Goal: Task Accomplishment & Management: Complete application form

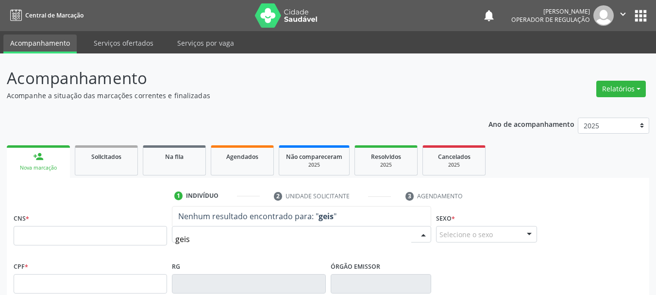
type input "geisa"
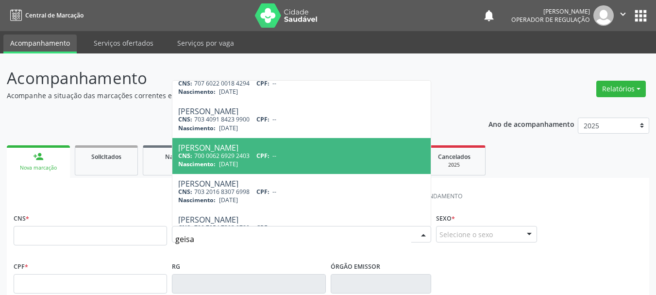
scroll to position [360, 0]
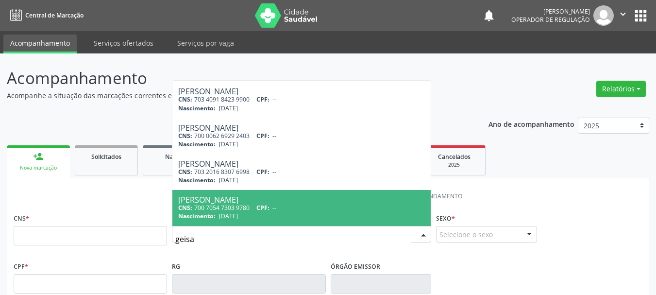
click at [378, 196] on div "[PERSON_NAME]" at bounding box center [301, 200] width 247 height 8
type input "700 7054 7303 9780"
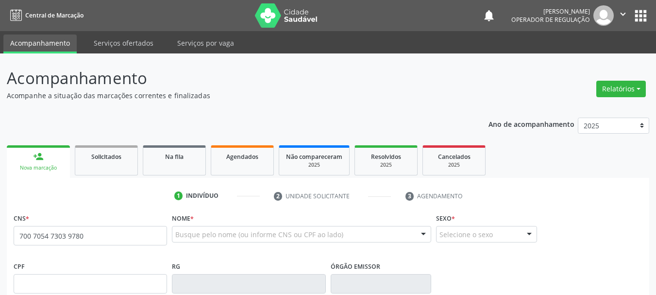
scroll to position [0, 0]
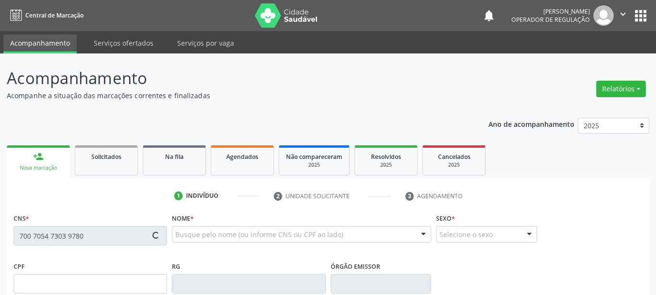
type input "1116988046"
type input "[DATE]"
type input "[PHONE_NUMBER]"
type input "96"
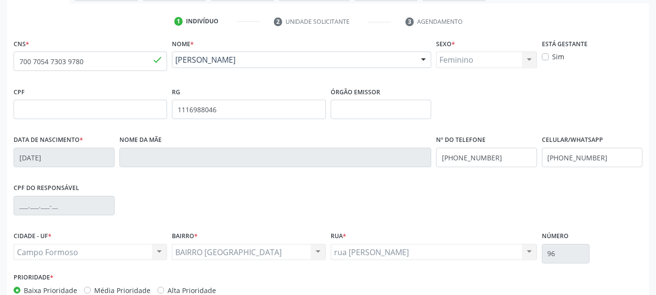
scroll to position [232, 0]
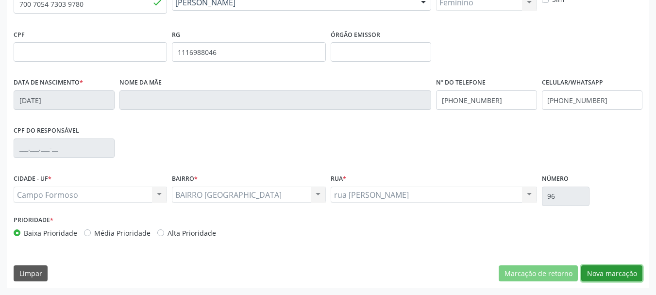
click at [620, 272] on button "Nova marcação" at bounding box center [611, 273] width 61 height 17
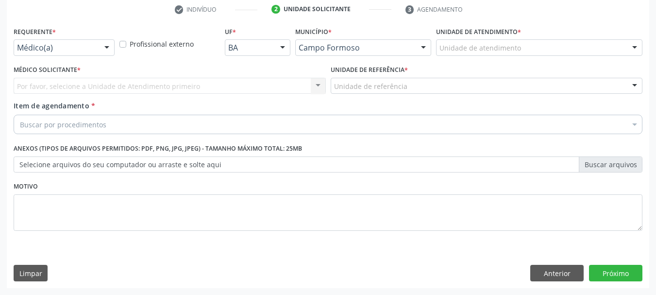
click at [98, 48] on div "Médico(a) Médico(a) Enfermeiro(a) Paciente Nenhum resultado encontrado para: " …" at bounding box center [64, 47] width 101 height 17
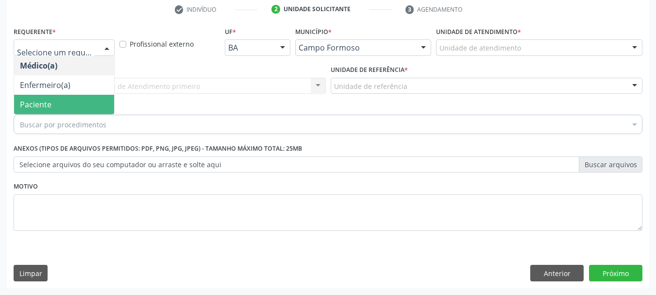
click at [81, 104] on span "Paciente" at bounding box center [64, 104] width 100 height 19
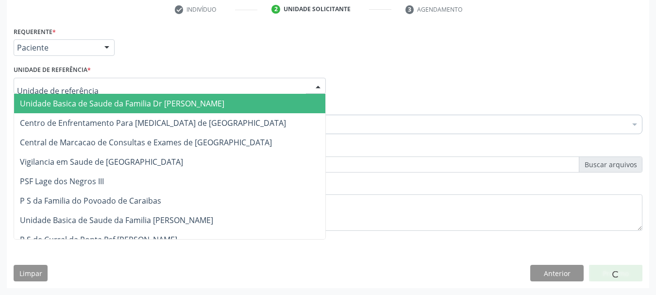
click at [102, 85] on div at bounding box center [170, 86] width 312 height 17
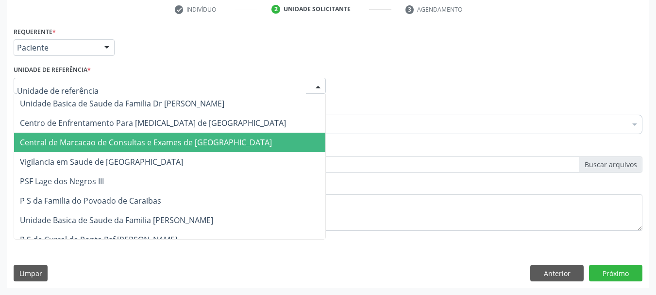
click at [99, 143] on span "Central de Marcacao de Consultas e Exames de [GEOGRAPHIC_DATA]" at bounding box center [146, 142] width 252 height 11
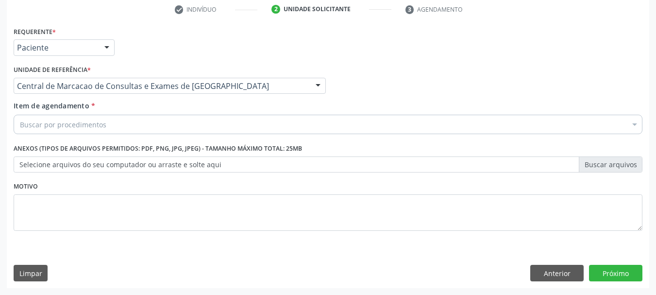
click at [116, 124] on div "Buscar por procedimentos" at bounding box center [328, 124] width 629 height 19
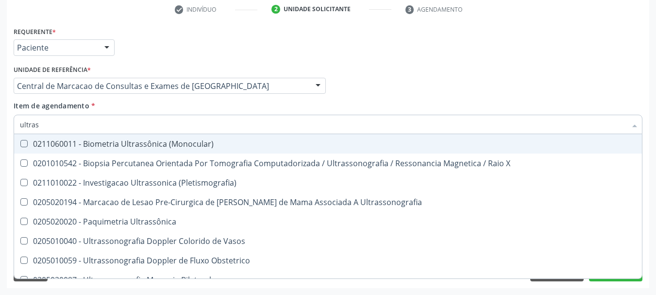
type input "ultrass"
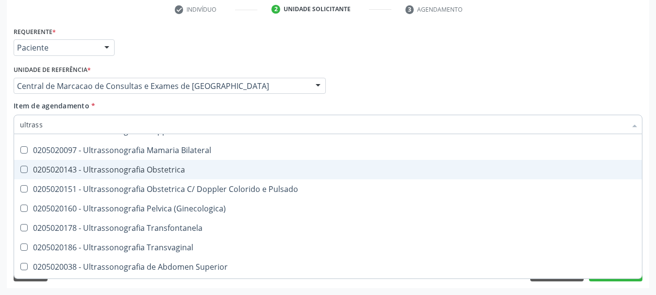
scroll to position [146, 0]
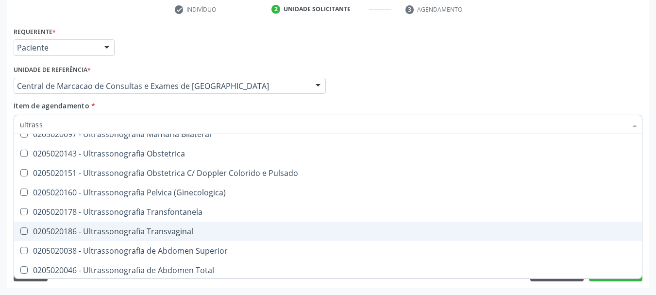
click at [187, 227] on div "0205020186 - Ultrassonografia Transvaginal" at bounding box center [328, 231] width 616 height 8
checkbox Transvaginal "true"
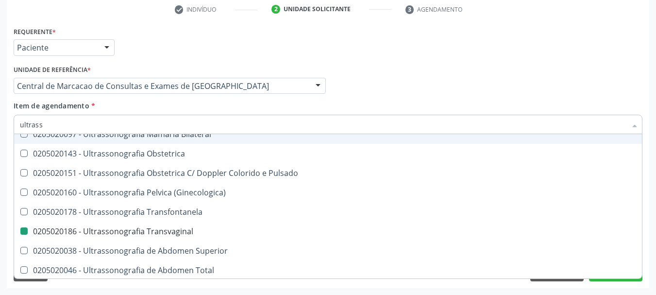
click at [436, 81] on div "Médico Solicitante Por favor, selecione a Unidade de Atendimento primeiro Nenhu…" at bounding box center [328, 82] width 634 height 38
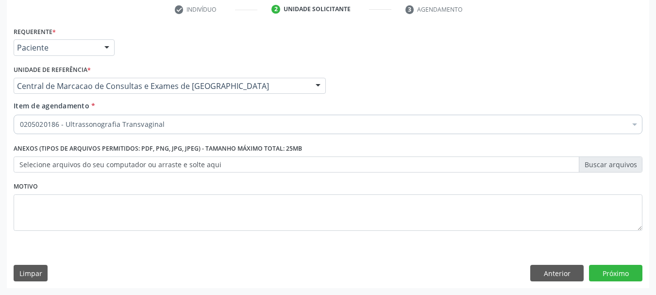
scroll to position [0, 0]
click at [636, 274] on button "Próximo" at bounding box center [615, 273] width 53 height 17
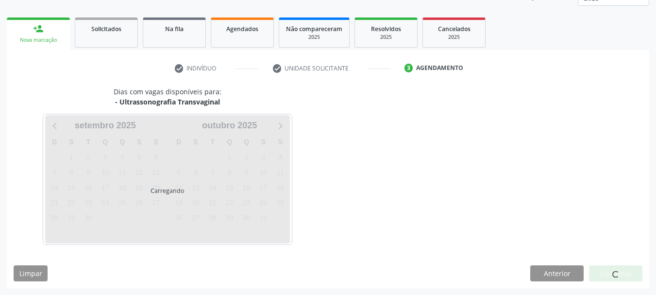
scroll to position [128, 0]
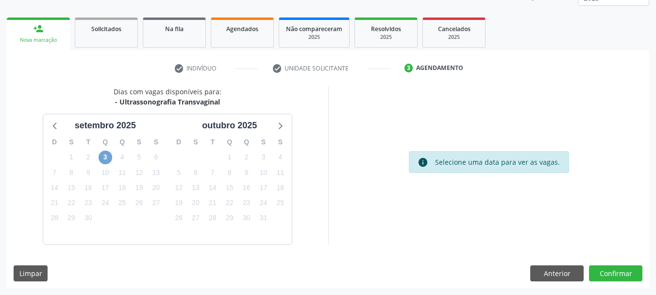
click at [103, 154] on span "3" at bounding box center [106, 158] width 14 height 14
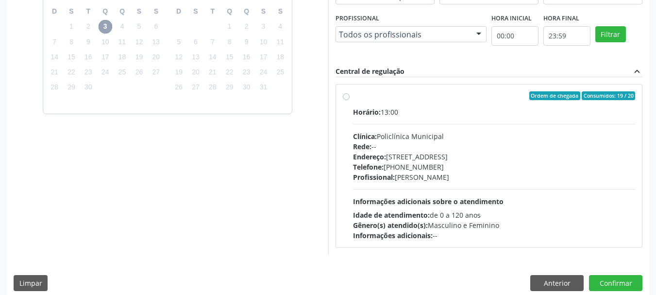
scroll to position [268, 0]
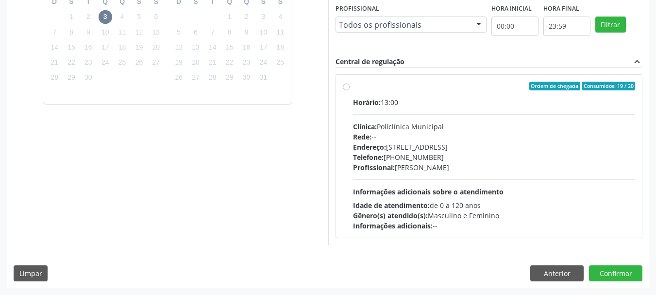
click at [459, 190] on span "Informações adicionais sobre o atendimento" at bounding box center [428, 191] width 151 height 9
click at [350, 90] on input "Ordem de chegada Consumidos: 19 / 20 Horário: 13:00 Clínica: Policlínica Munici…" at bounding box center [346, 86] width 7 height 9
radio input "true"
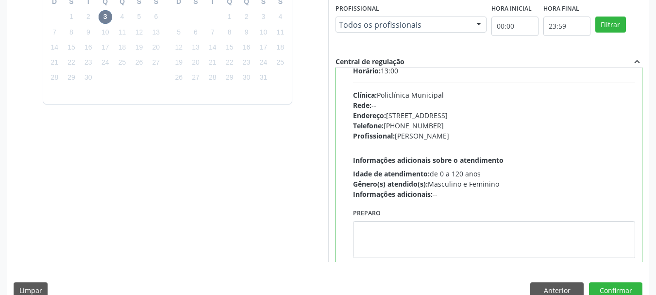
scroll to position [48, 0]
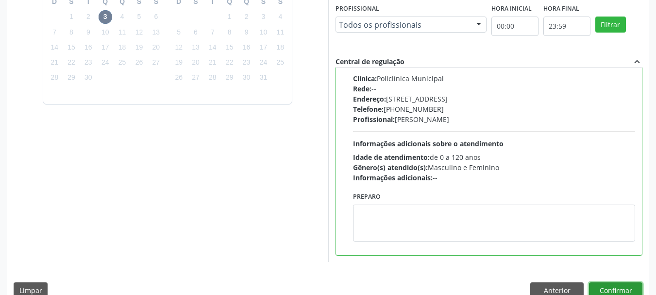
click at [618, 288] on button "Confirmar" at bounding box center [615, 290] width 53 height 17
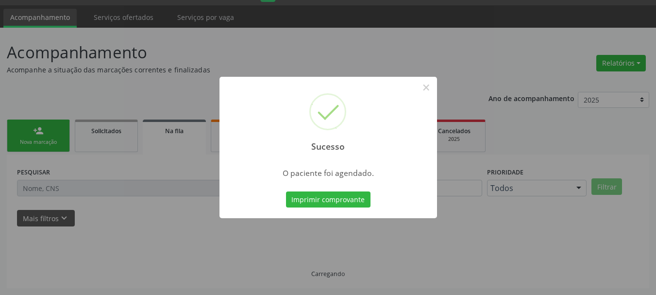
scroll to position [26, 0]
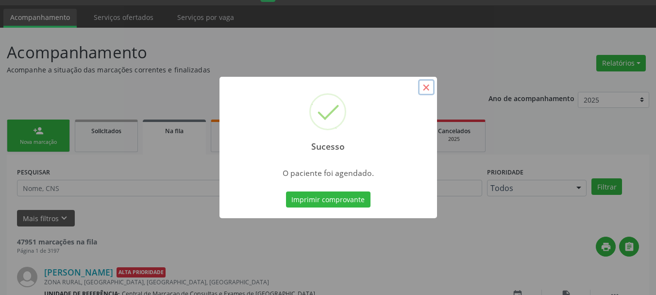
click at [428, 91] on button "×" at bounding box center [426, 87] width 17 height 17
